Goal: Check status: Check status

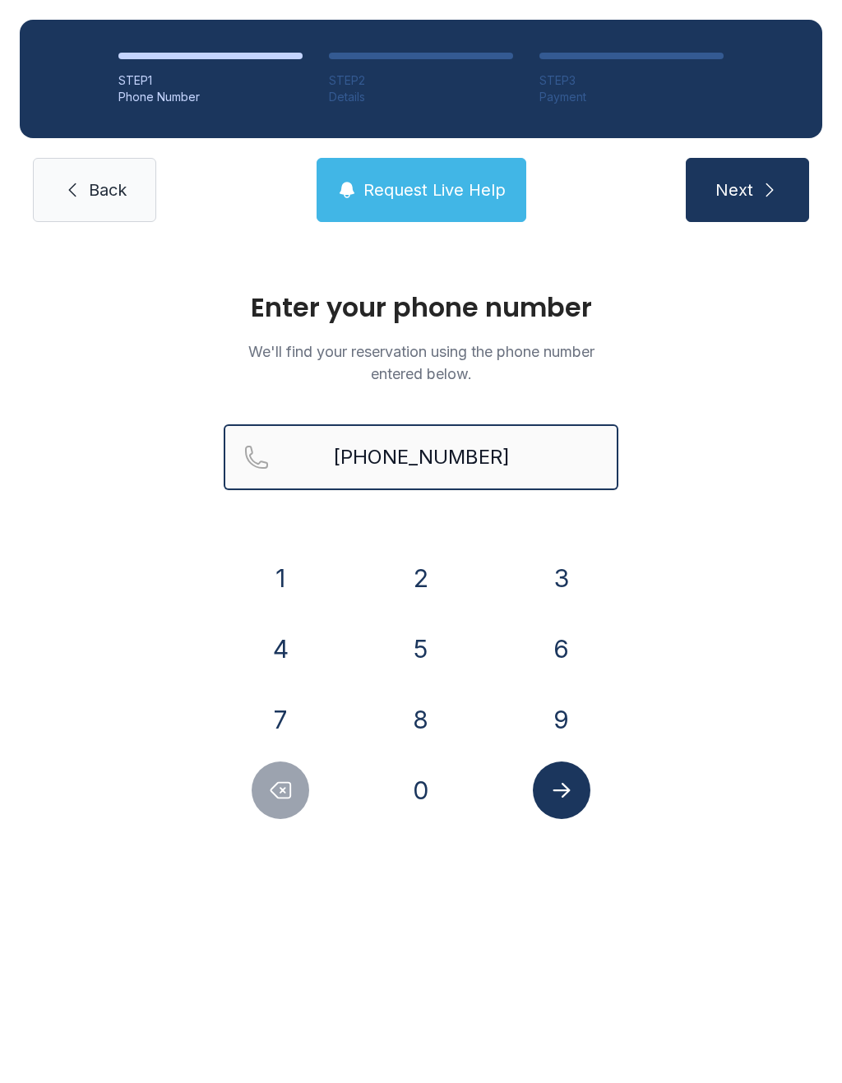
click at [504, 453] on input "[PHONE_NUMBER]" at bounding box center [421, 457] width 395 height 66
type input "[PHONE_NUMBER]"
click at [747, 190] on button "Next" at bounding box center [747, 190] width 123 height 64
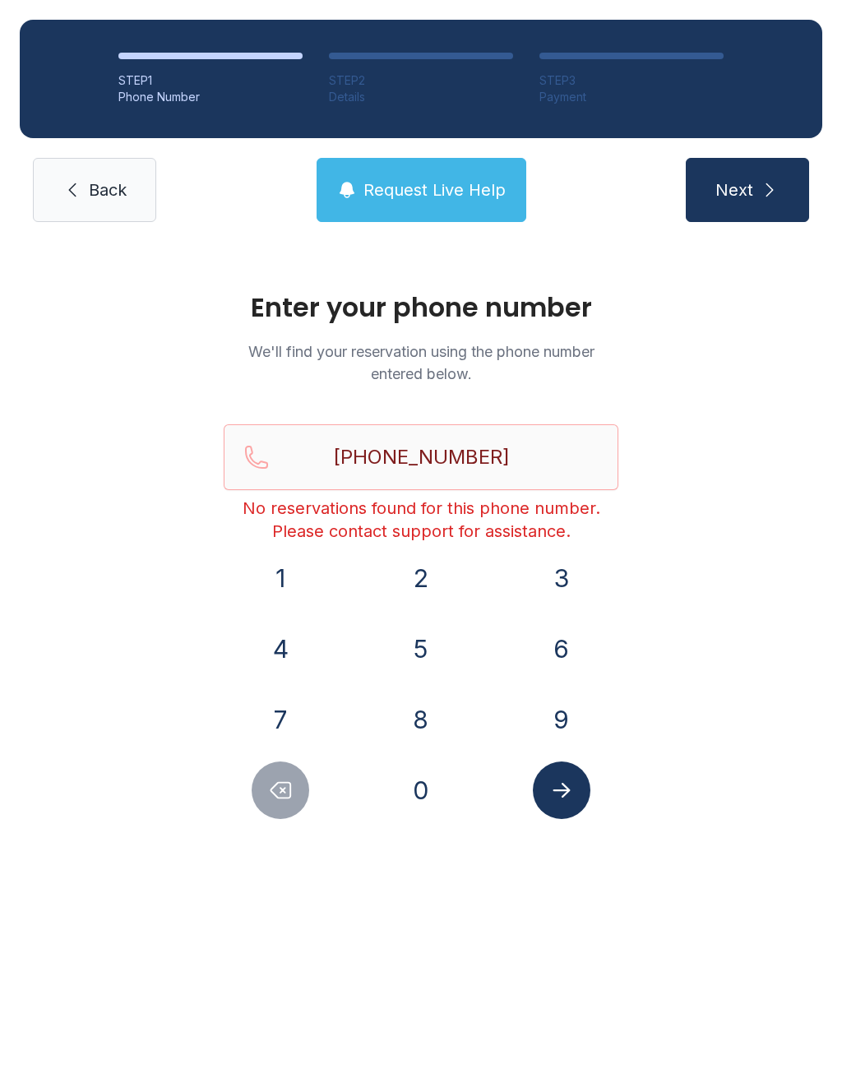
click at [465, 180] on span "Request Live Help" at bounding box center [434, 189] width 142 height 23
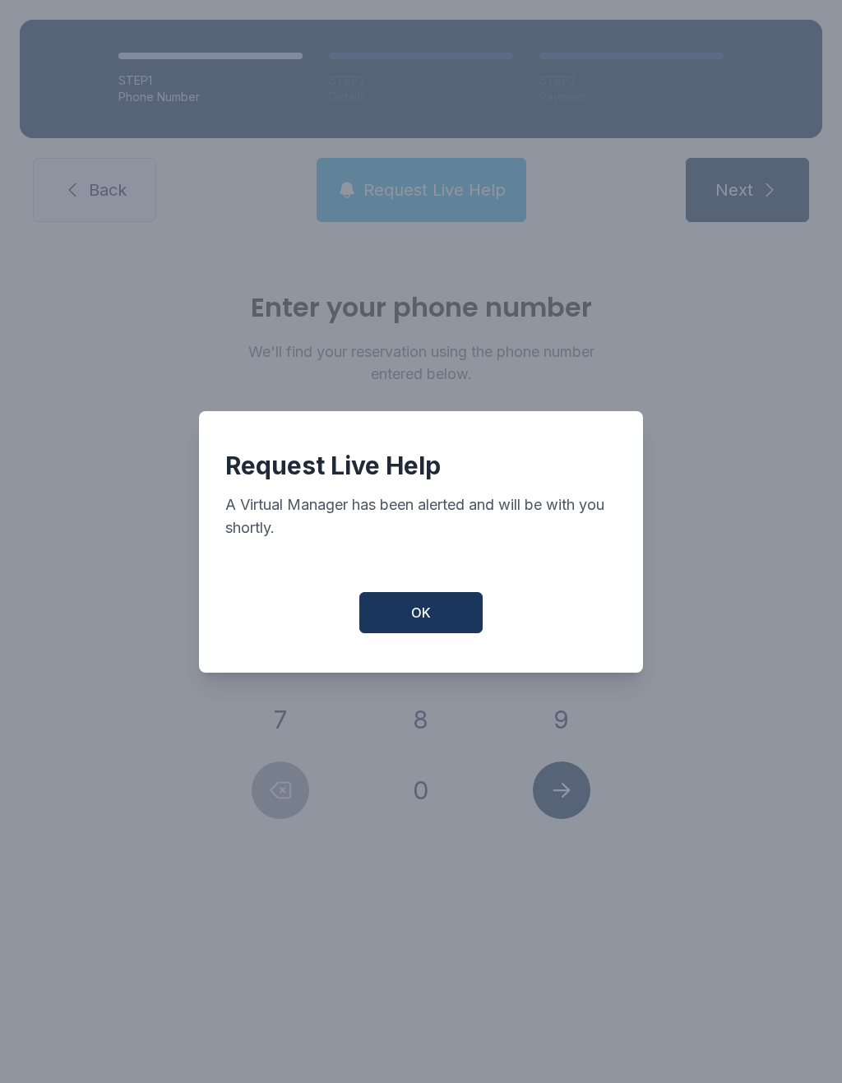
click at [430, 633] on button "OK" at bounding box center [420, 612] width 123 height 41
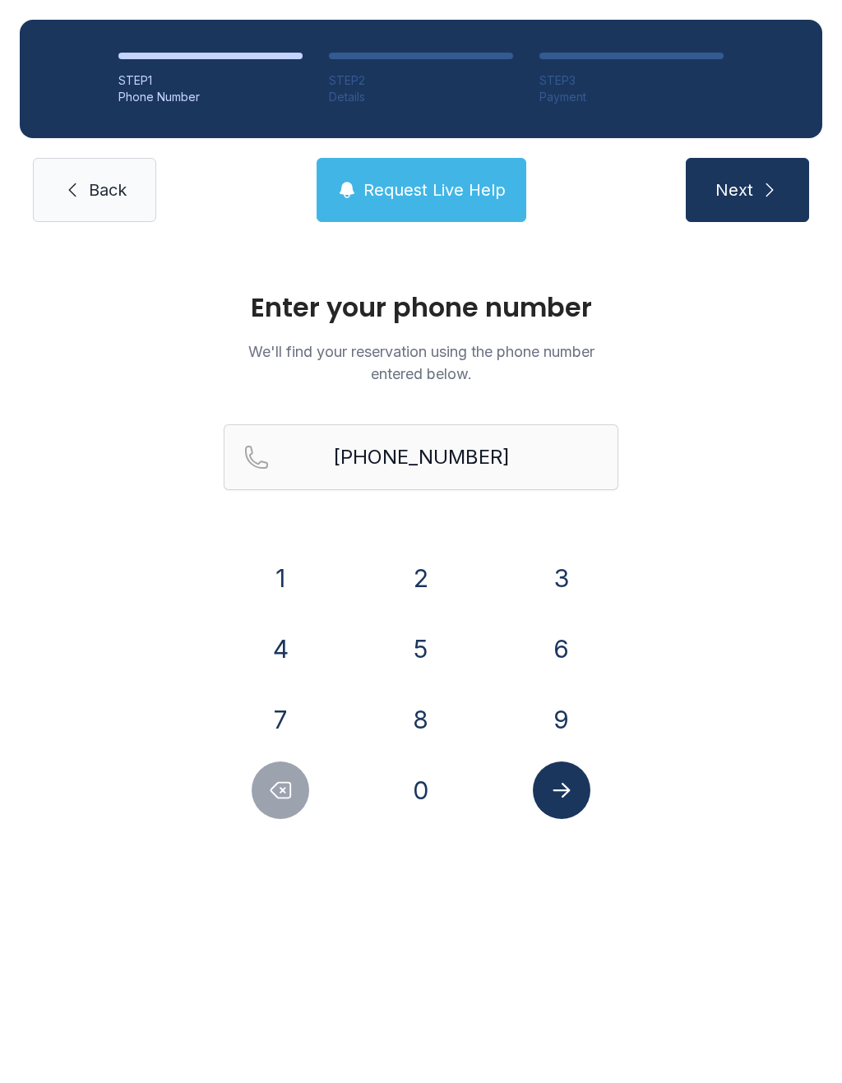
click at [573, 785] on icon "Submit lookup form" at bounding box center [561, 790] width 25 height 25
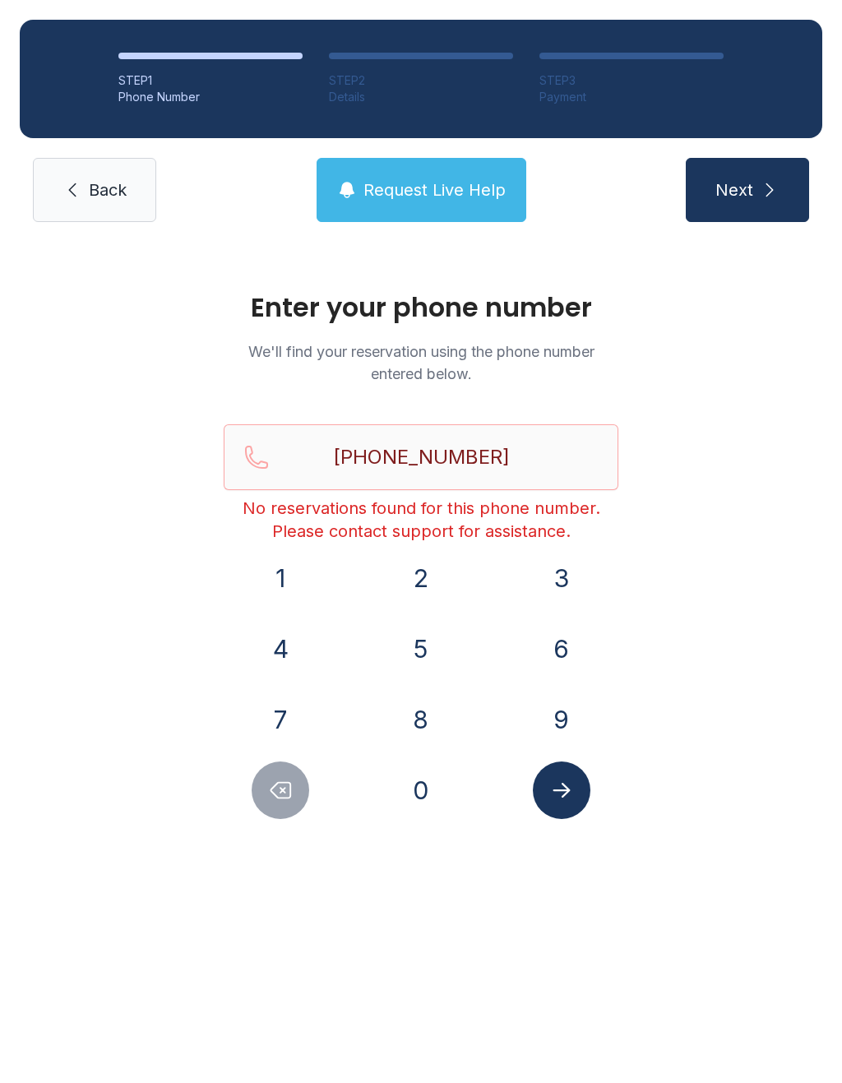
click at [106, 194] on span "Back" at bounding box center [108, 189] width 38 height 23
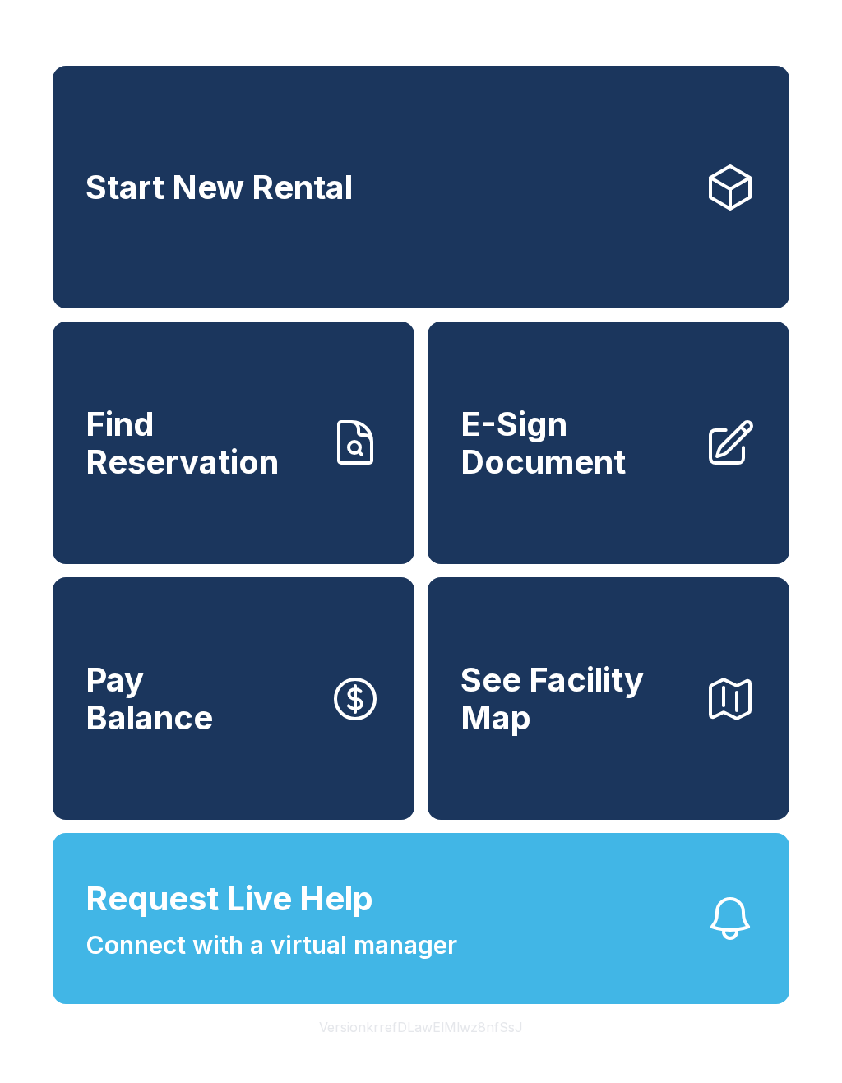
click at [739, 945] on icon "button" at bounding box center [730, 918] width 53 height 53
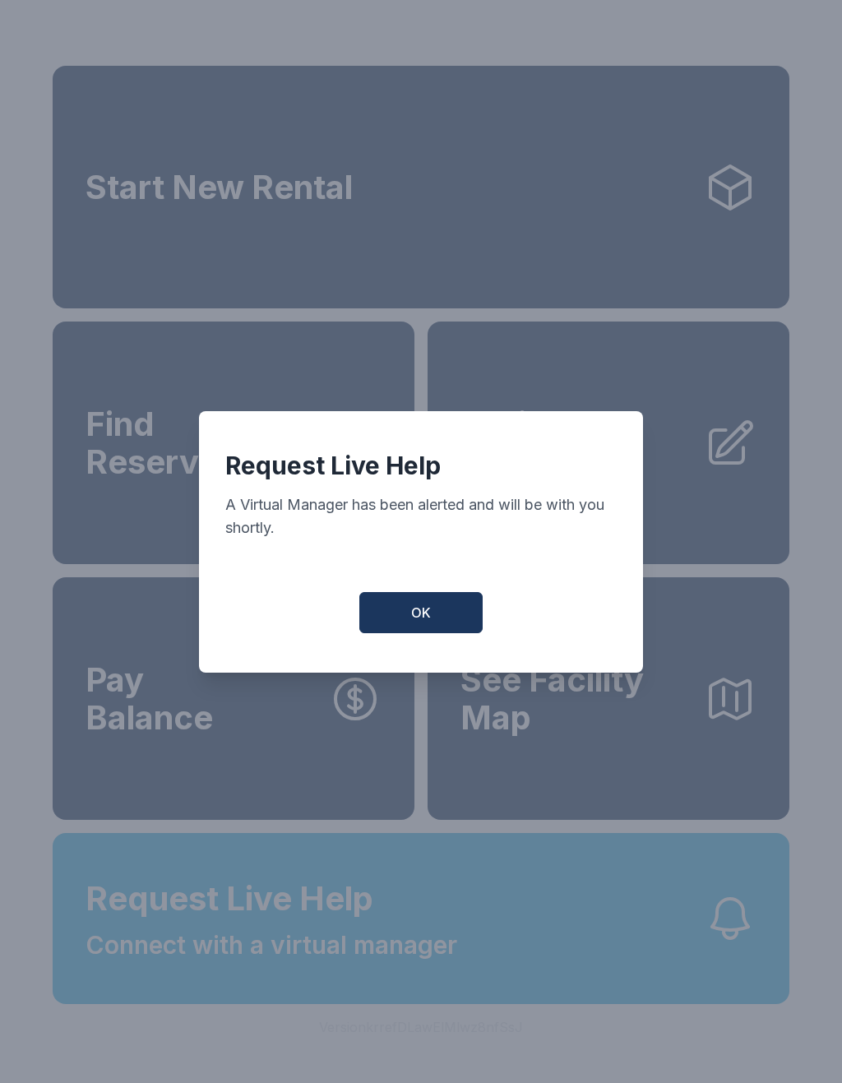
click at [436, 606] on button "OK" at bounding box center [420, 612] width 123 height 41
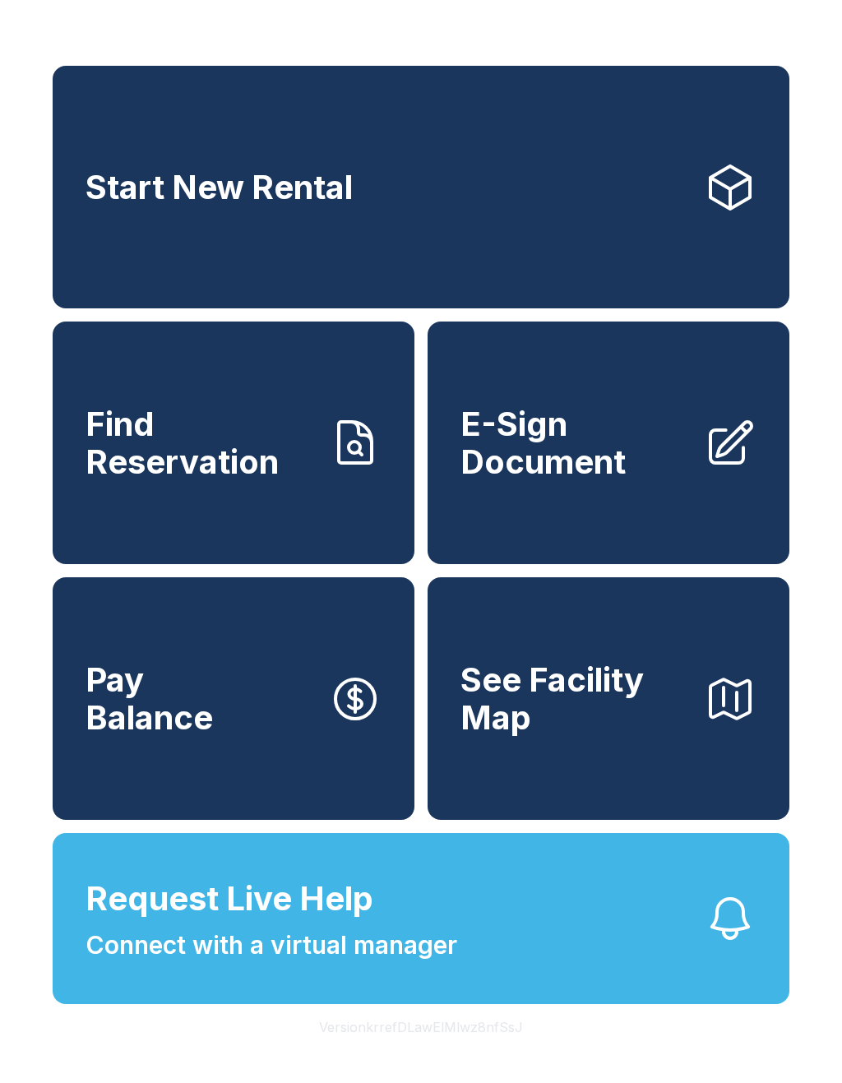
click at [601, 961] on button "Request Live Help Connect with a virtual manager" at bounding box center [421, 918] width 737 height 171
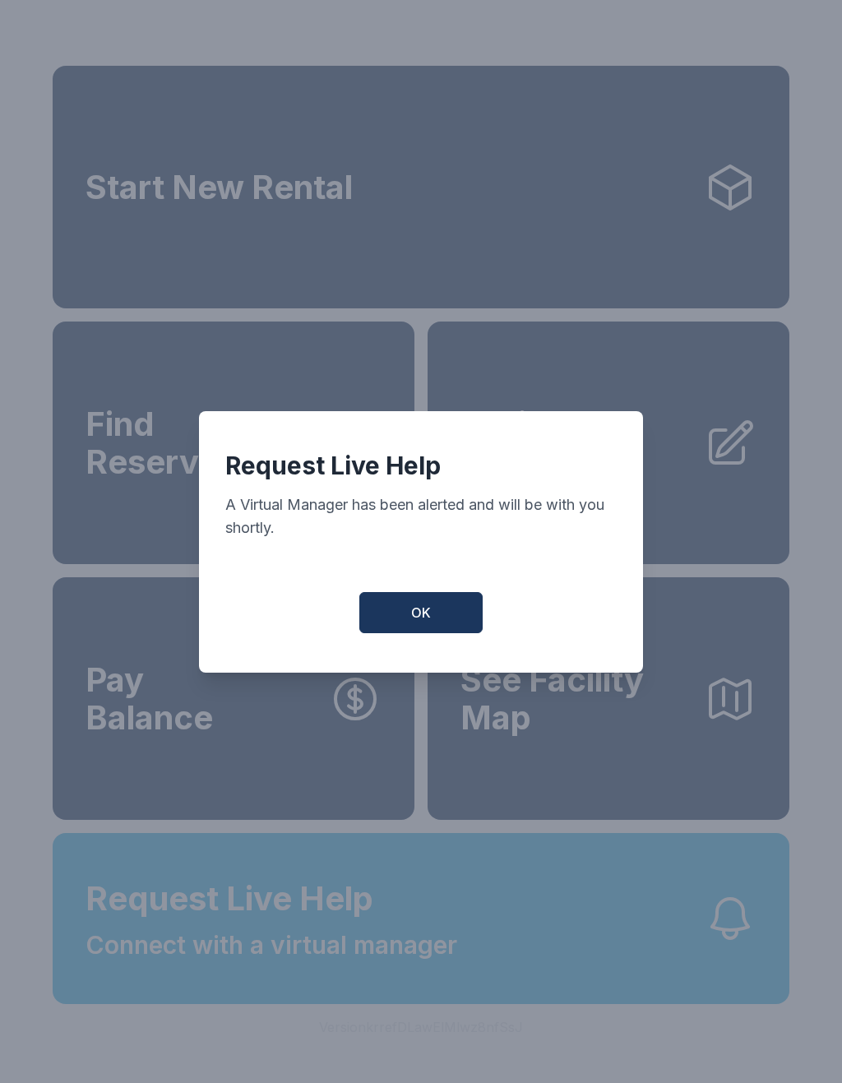
click at [447, 616] on button "OK" at bounding box center [420, 612] width 123 height 41
